Goal: Information Seeking & Learning: Learn about a topic

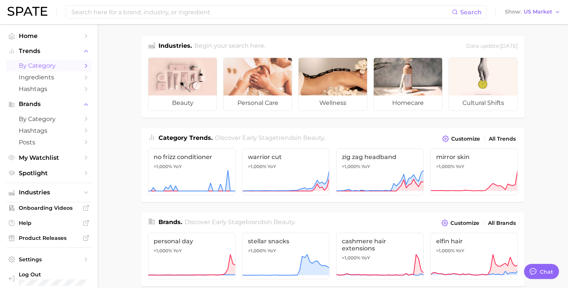
click at [58, 63] on span "by Category" at bounding box center [49, 65] width 60 height 7
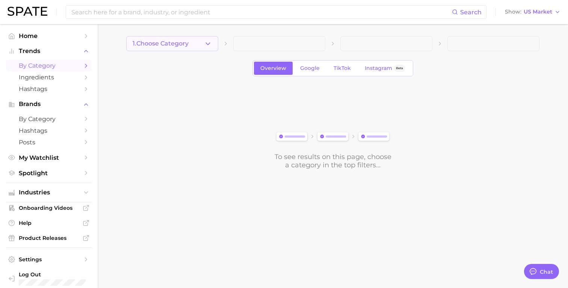
click at [204, 42] on icon "button" at bounding box center [208, 44] width 8 height 8
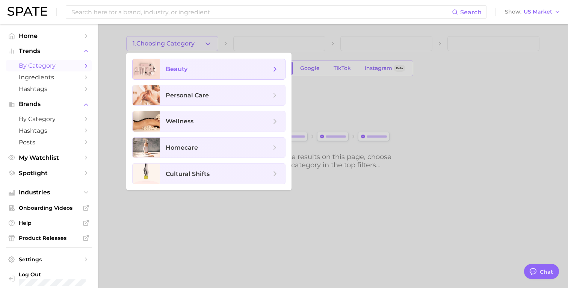
click at [190, 72] on span "beauty" at bounding box center [218, 69] width 105 height 8
